Goal: Find specific page/section: Find specific page/section

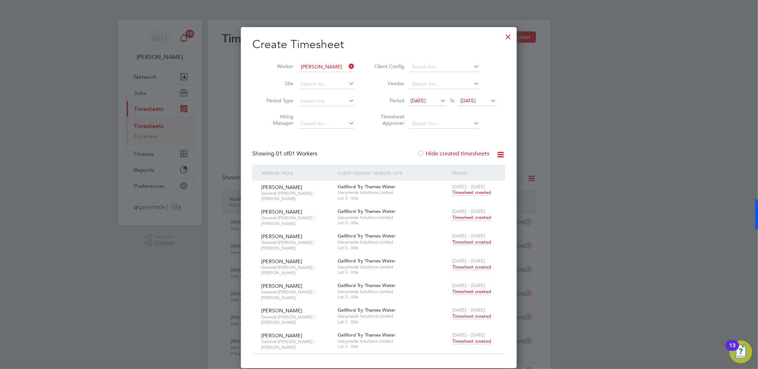
click at [509, 38] on div at bounding box center [508, 35] width 13 height 13
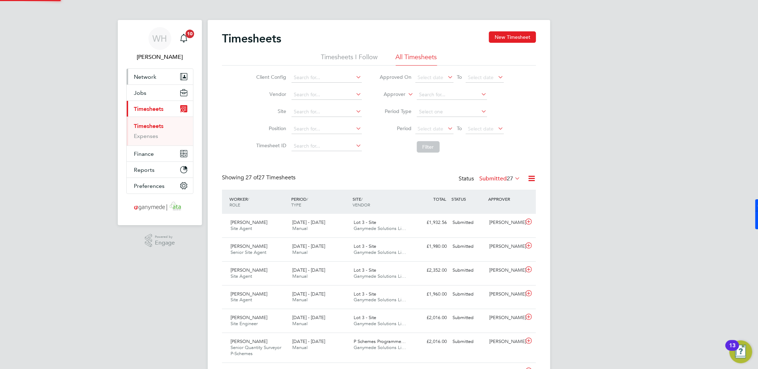
click at [153, 75] on span "Network" at bounding box center [145, 76] width 22 height 7
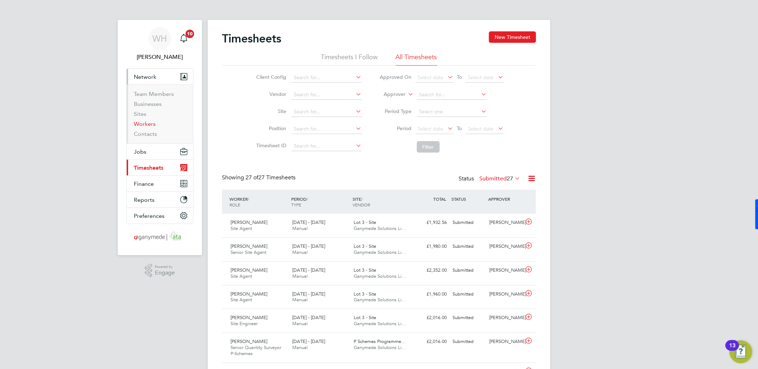
click at [147, 126] on link "Workers" at bounding box center [145, 124] width 22 height 7
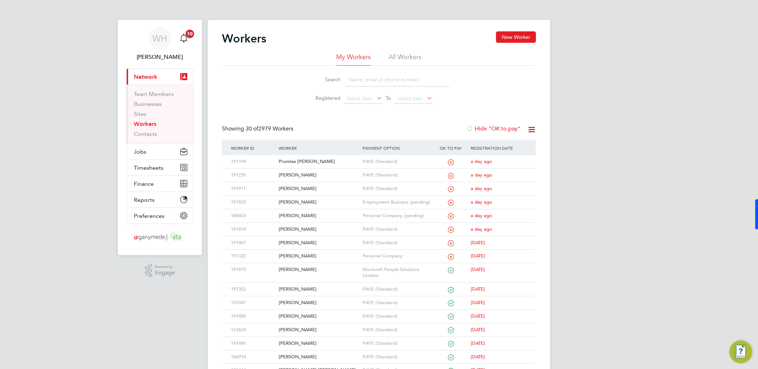
click at [361, 79] on input at bounding box center [397, 80] width 104 height 14
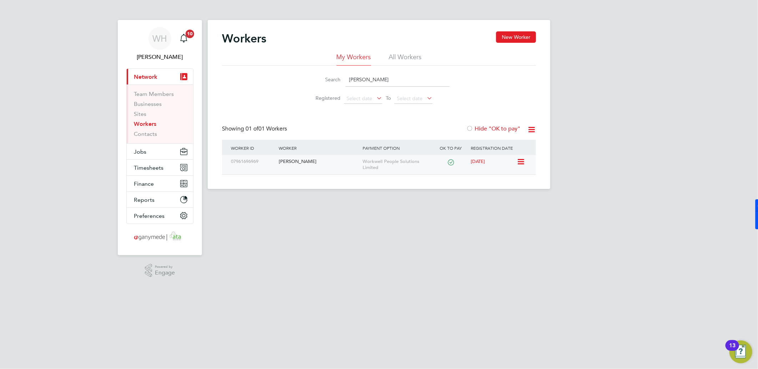
type input "[PERSON_NAME]"
click at [276, 162] on div "07961696969" at bounding box center [253, 161] width 48 height 13
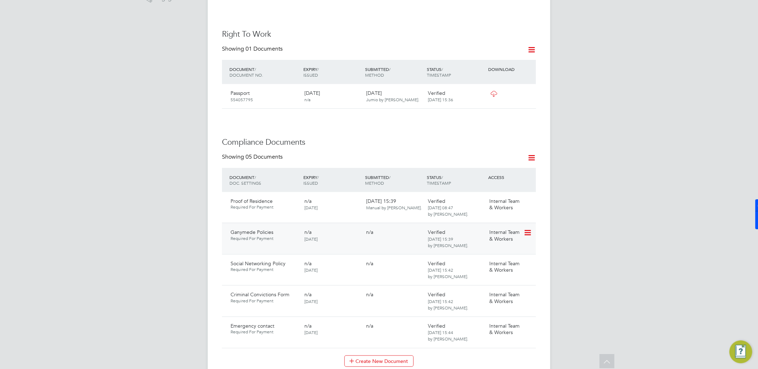
scroll to position [277, 0]
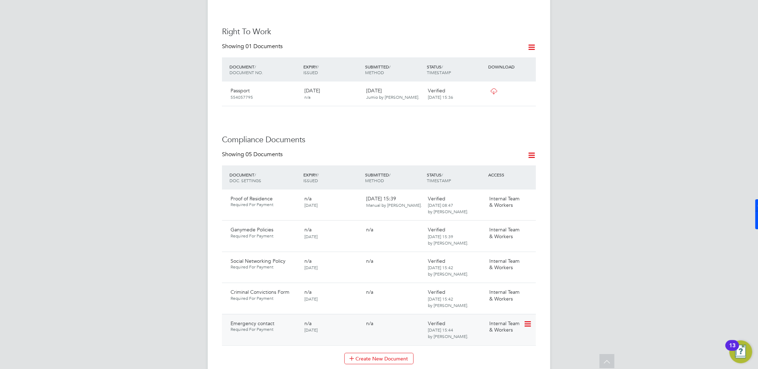
click at [526, 320] on icon at bounding box center [526, 324] width 7 height 9
click at [483, 354] on li "View Requested Document" at bounding box center [495, 353] width 71 height 10
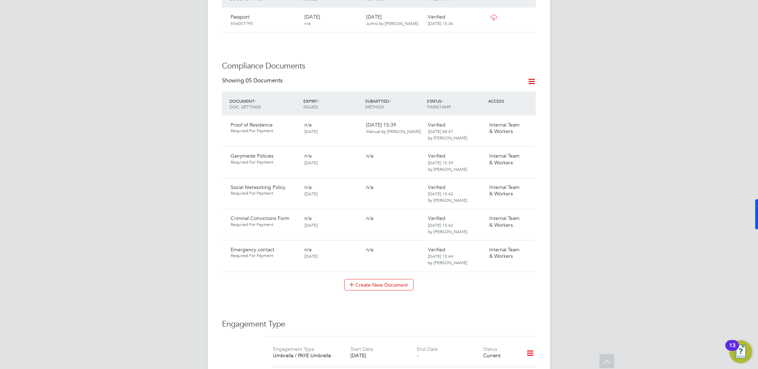
scroll to position [357, 0]
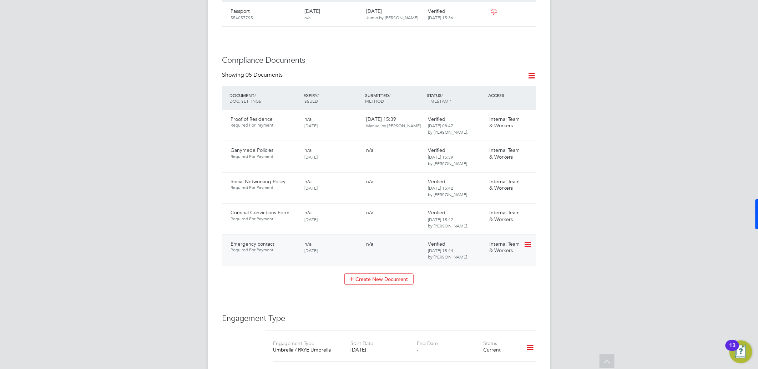
click at [527, 240] on icon at bounding box center [526, 244] width 7 height 9
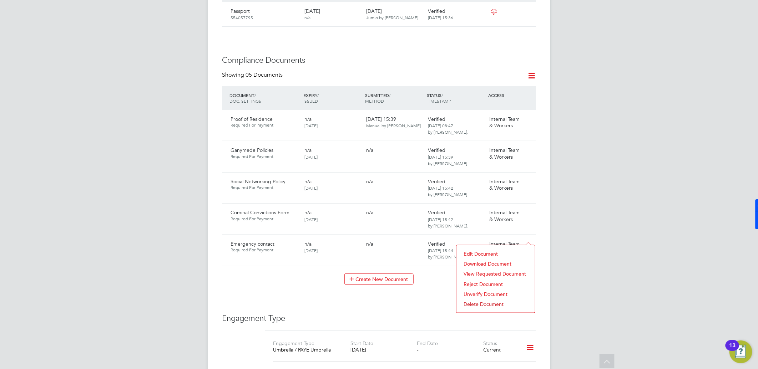
click at [501, 261] on li "Download Document" at bounding box center [495, 264] width 71 height 10
